Goal: Information Seeking & Learning: Find specific fact

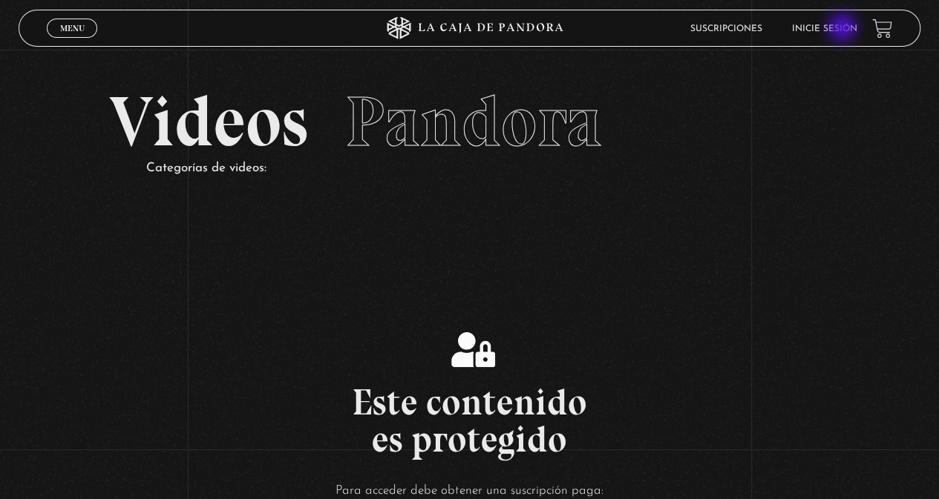
click at [844, 29] on link "Inicie sesión" at bounding box center [824, 28] width 65 height 9
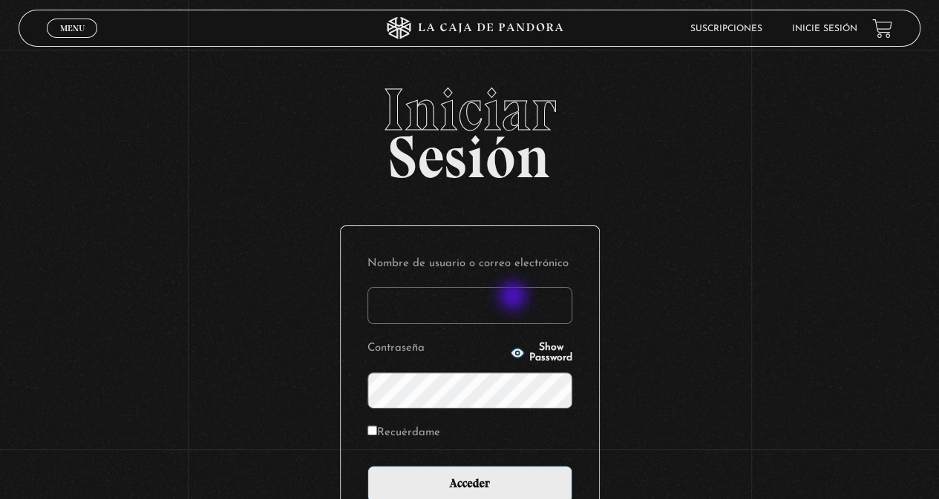
click at [514, 298] on input "Nombre de usuario o correo electrónico" at bounding box center [469, 305] width 205 height 37
type input "ema2025"
click at [367, 466] on input "Acceder" at bounding box center [469, 484] width 205 height 37
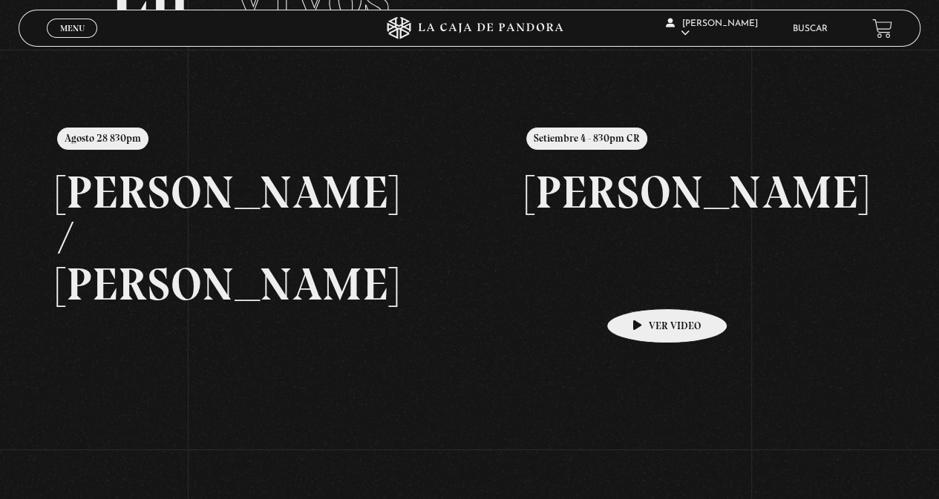
scroll to position [63, 0]
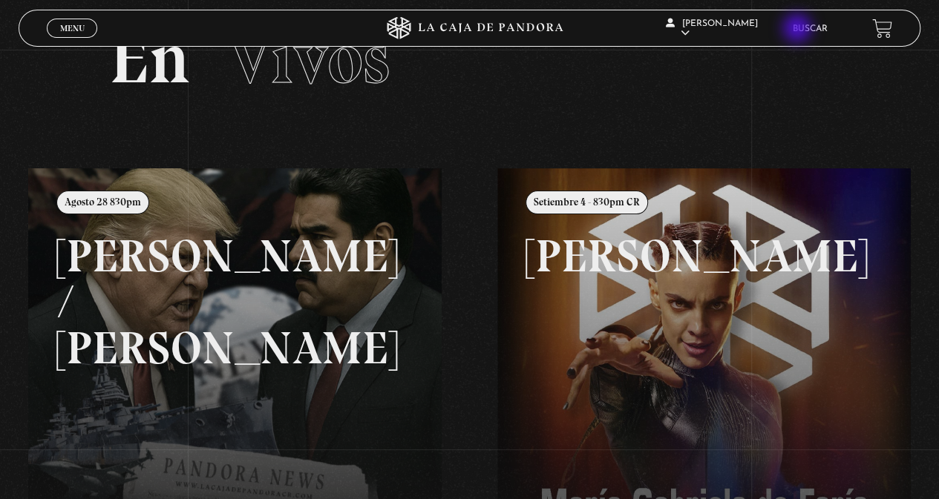
click at [798, 30] on div "Ericka Mendez Alas En vivos Pandora Centinelas Mi cuenta Salir Buscar" at bounding box center [751, 28] width 282 height 45
click at [820, 24] on li "Buscar" at bounding box center [810, 28] width 35 height 23
click at [821, 27] on link "Buscar" at bounding box center [810, 28] width 35 height 9
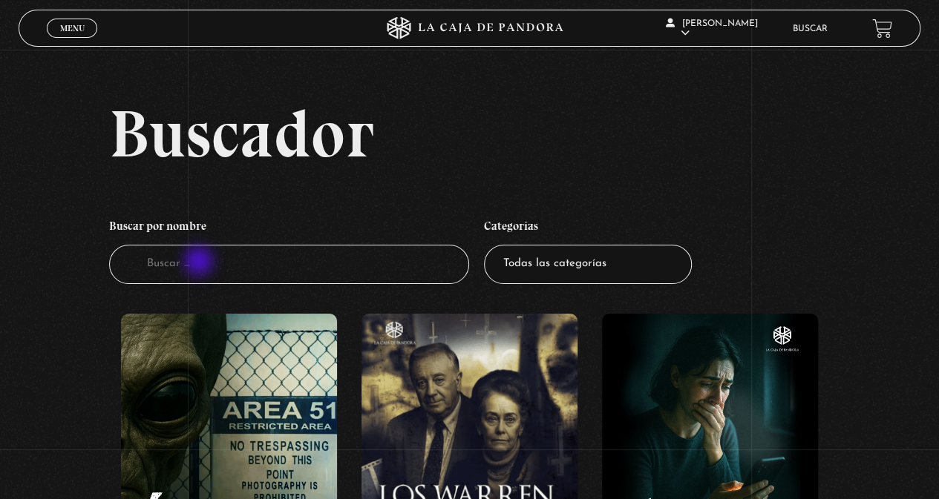
click at [200, 263] on input "Buscador" at bounding box center [289, 264] width 361 height 39
type input "el ex"
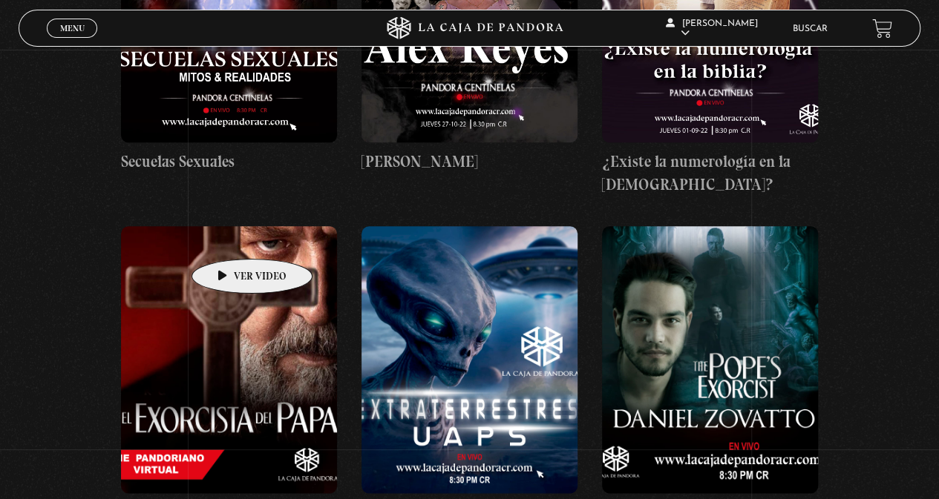
scroll to position [965, 0]
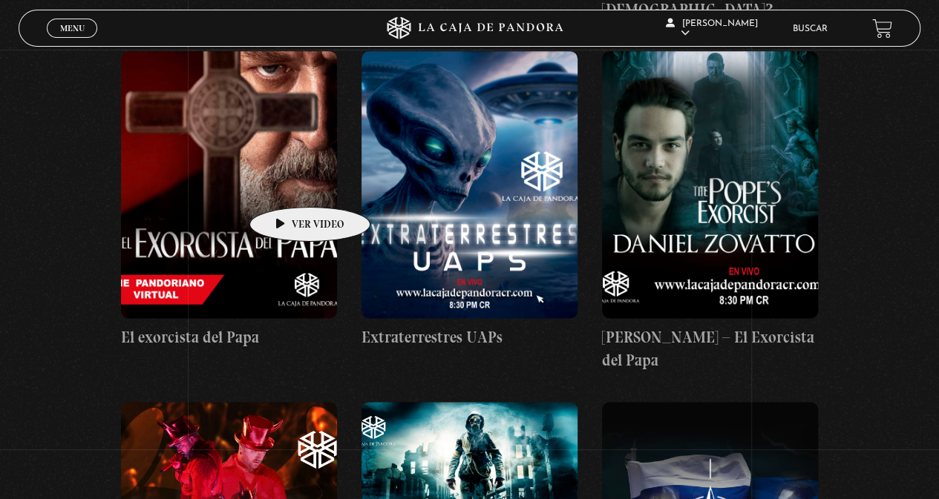
click at [286, 185] on figure at bounding box center [229, 184] width 216 height 267
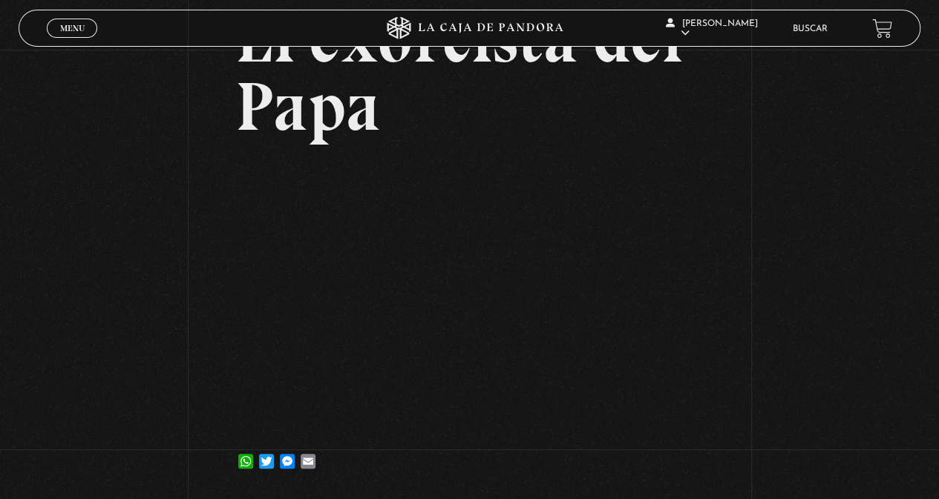
scroll to position [148, 0]
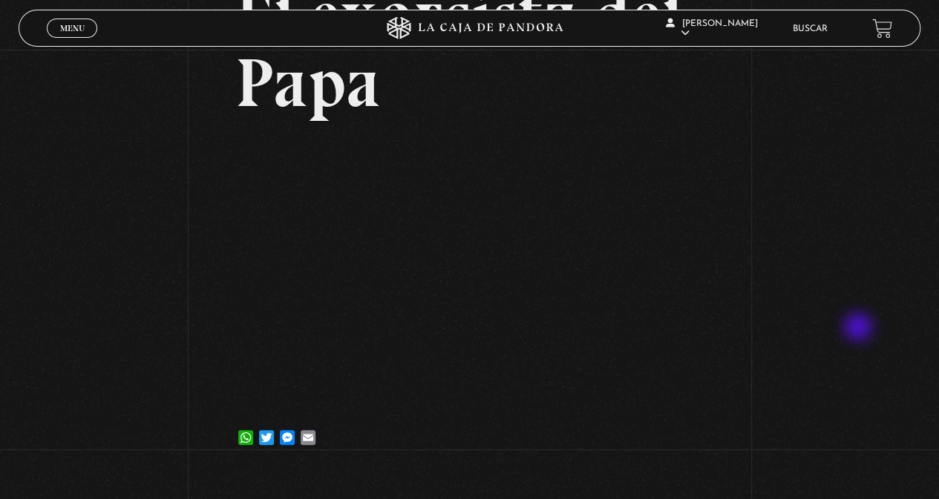
click at [859, 329] on div "Volver 22 agosto, 2023 El exorcista del Papa WhatsApp Twitter Messenger Email" at bounding box center [469, 186] width 939 height 570
click at [842, 406] on div "Volver 22 agosto, 2023 El exorcista del Papa WhatsApp Twitter Messenger Email" at bounding box center [469, 186] width 939 height 570
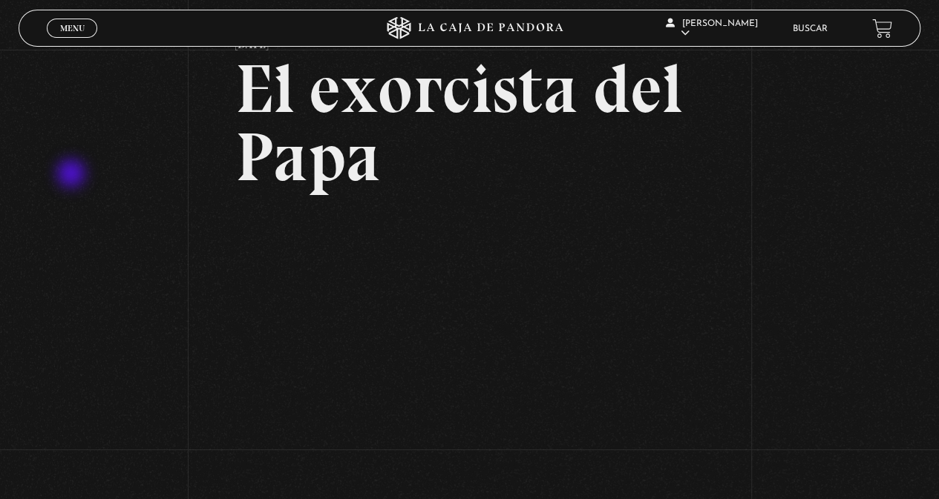
click at [73, 175] on div "Volver 22 agosto, 2023 El exorcista del Papa WhatsApp Twitter Messenger Email" at bounding box center [469, 261] width 939 height 570
click at [140, 225] on div "Volver 22 agosto, 2023 El exorcista del Papa WhatsApp Twitter Messenger Email" at bounding box center [469, 261] width 939 height 570
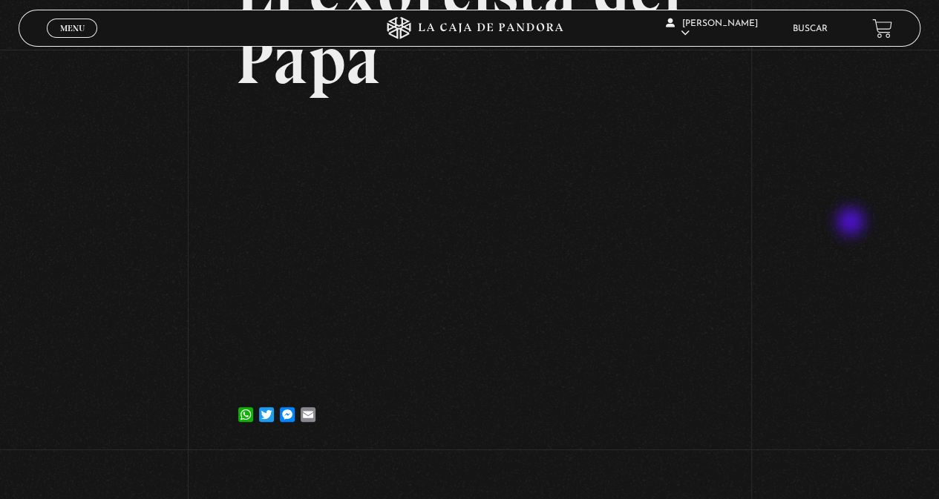
scroll to position [148, 0]
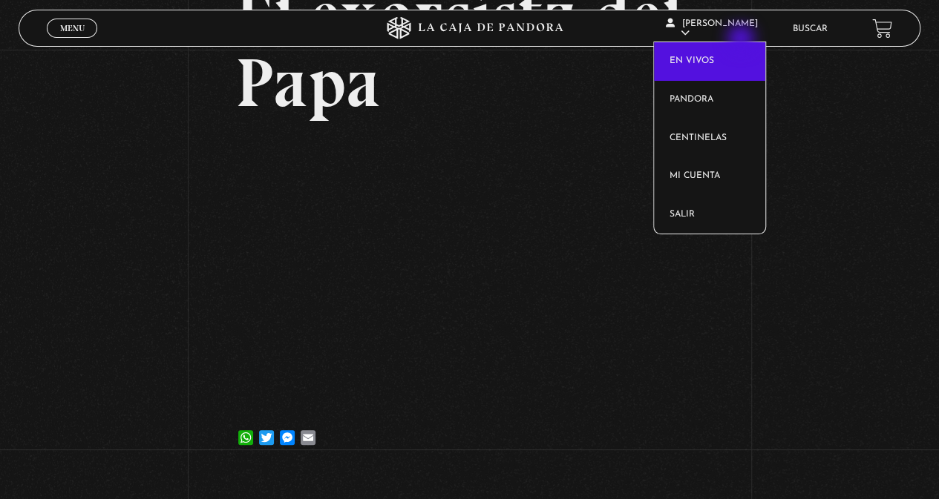
drag, startPoint x: 742, startPoint y: 40, endPoint x: 736, endPoint y: 47, distance: 9.5
click at [742, 40] on article "Ericka Mendez Alas En vivos Pandora Centinelas Mi cuenta Salir" at bounding box center [722, 28] width 113 height 45
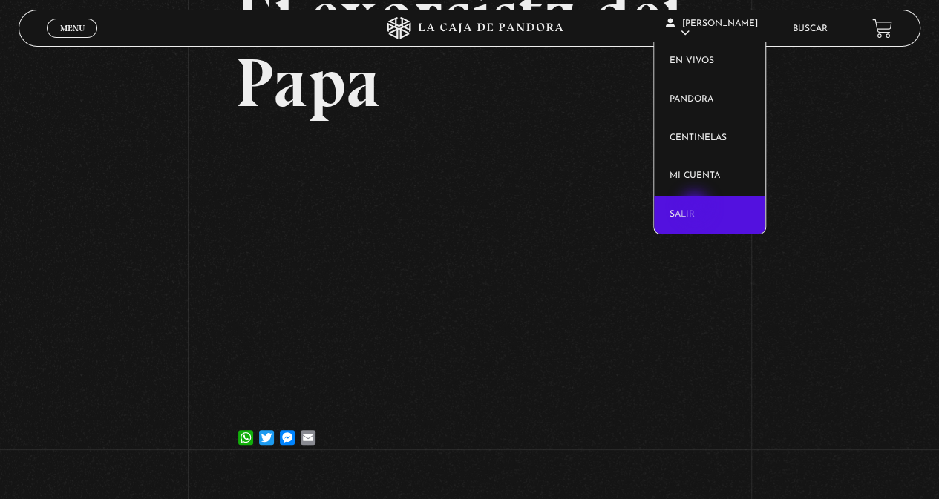
click at [696, 208] on link "Salir" at bounding box center [709, 215] width 111 height 39
